Goal: Transaction & Acquisition: Purchase product/service

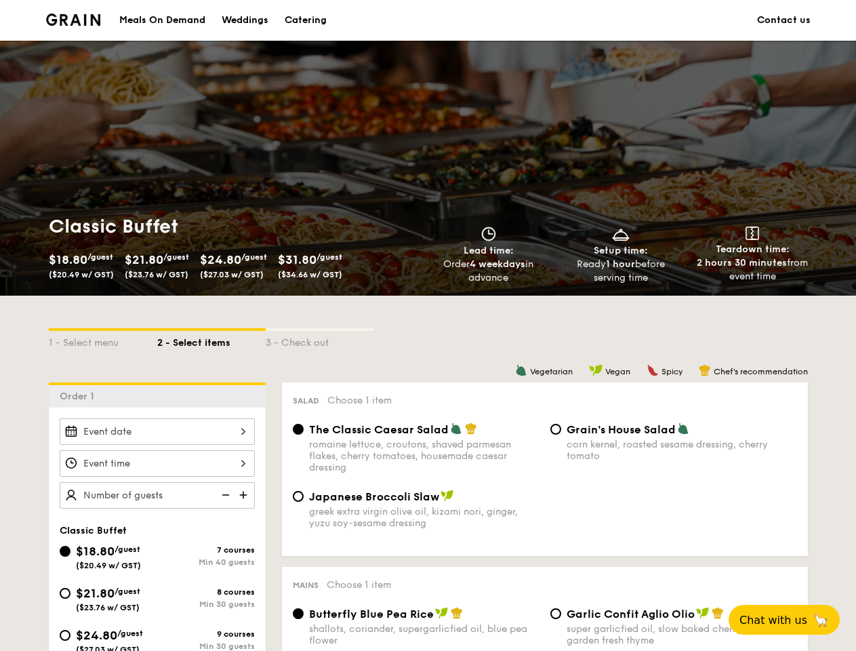
click at [428, 325] on div "1 - Select menu 2 - Select items 3 - Check out" at bounding box center [428, 339] width 759 height 87
click at [103, 339] on div "1 - Select menu" at bounding box center [103, 340] width 108 height 19
click at [212, 339] on div "2 - Select items" at bounding box center [211, 340] width 108 height 19
click at [320, 339] on div "3 - Check out" at bounding box center [320, 340] width 108 height 19
click at [157, 395] on div "Order 1" at bounding box center [157, 394] width 217 height 25
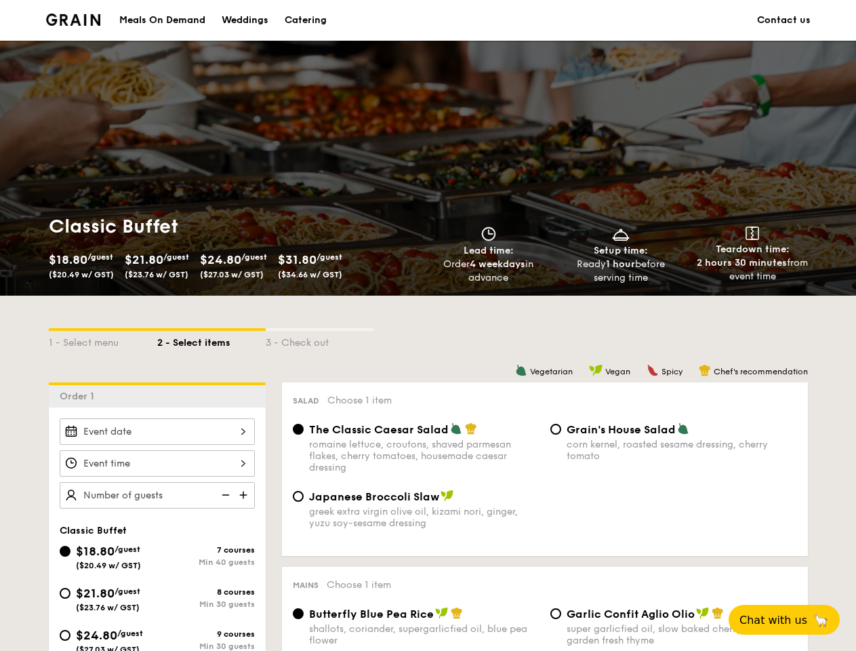
click at [157, 431] on div at bounding box center [157, 431] width 195 height 26
click at [157, 463] on div at bounding box center [428, 325] width 856 height 651
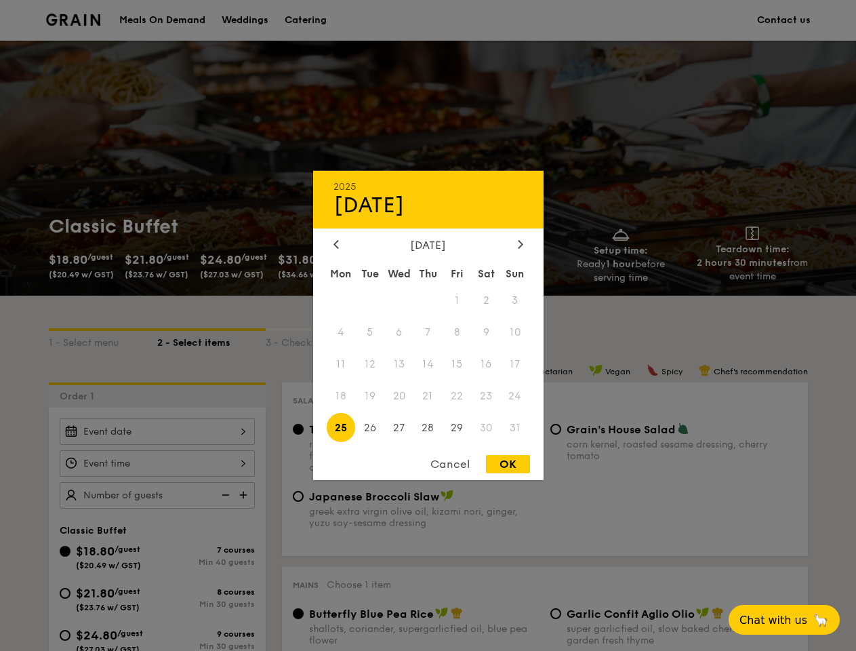
click at [245, 495] on div at bounding box center [428, 325] width 856 height 651
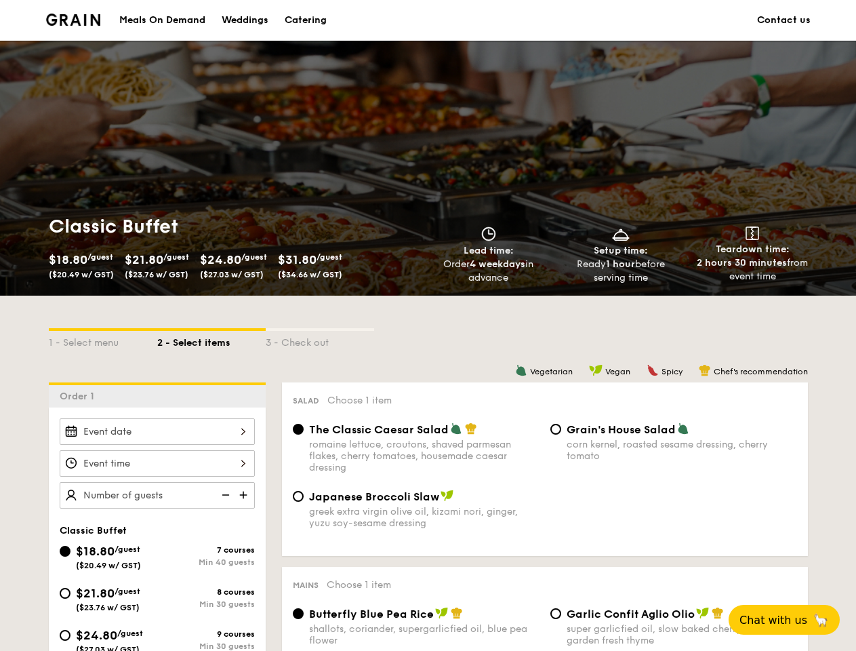
click at [224, 495] on div at bounding box center [428, 325] width 856 height 651
click at [792, 620] on span "Chat with us" at bounding box center [774, 620] width 68 height 13
